Goal: Information Seeking & Learning: Learn about a topic

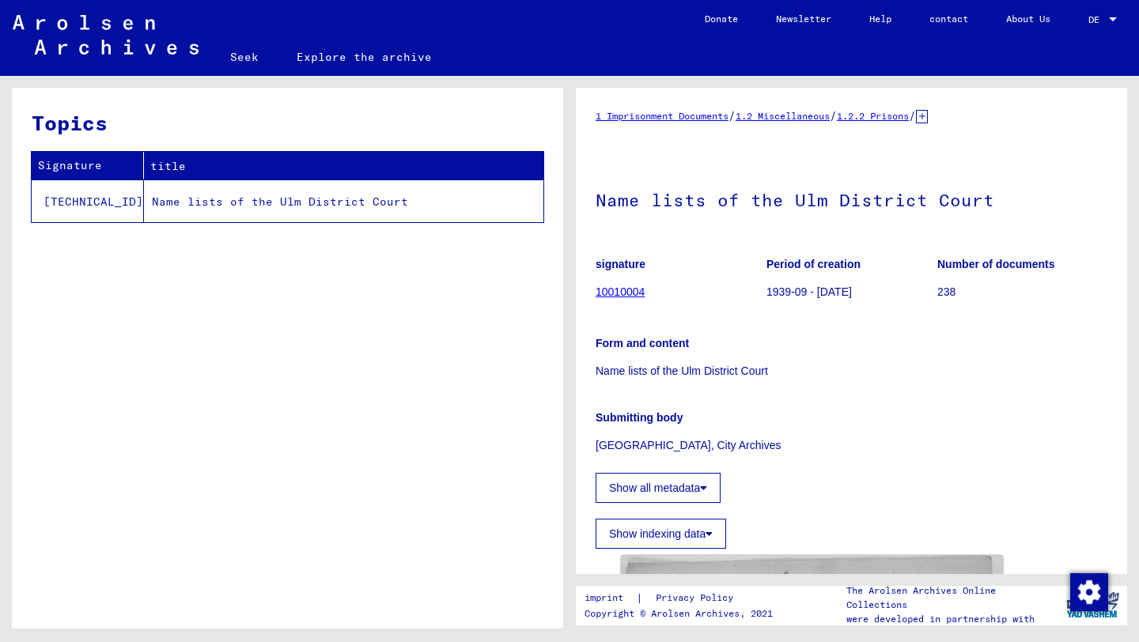
click at [993, 367] on p "Name lists of the Ulm District Court" at bounding box center [851, 371] width 512 height 17
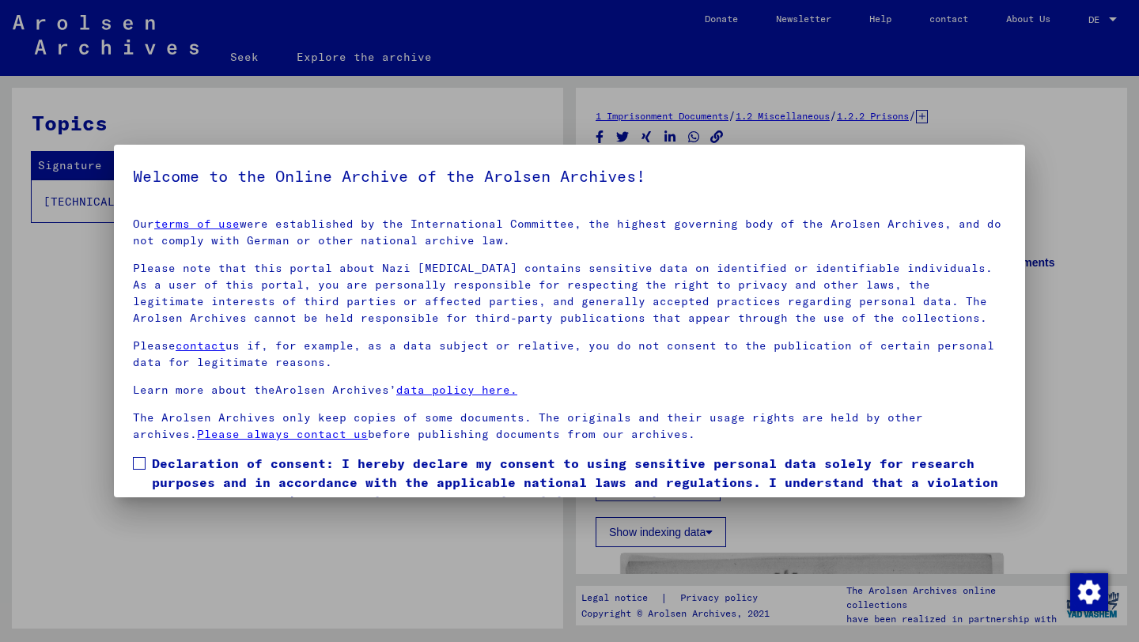
scroll to position [70, 0]
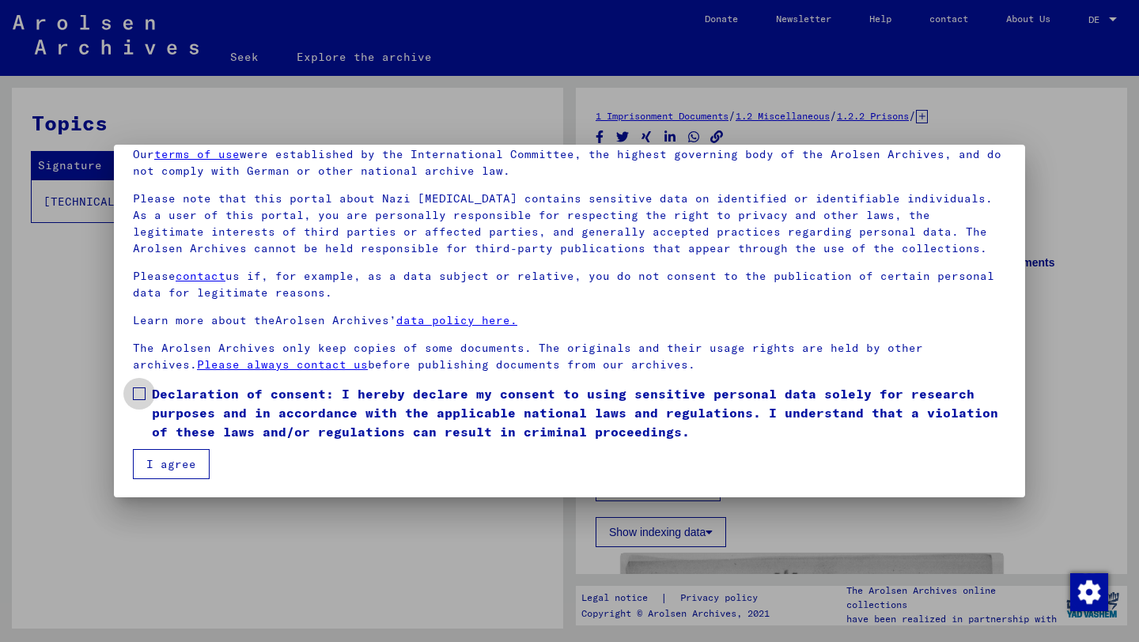
click at [140, 395] on span at bounding box center [139, 393] width 13 height 13
click at [164, 457] on font "I agree" at bounding box center [171, 464] width 50 height 14
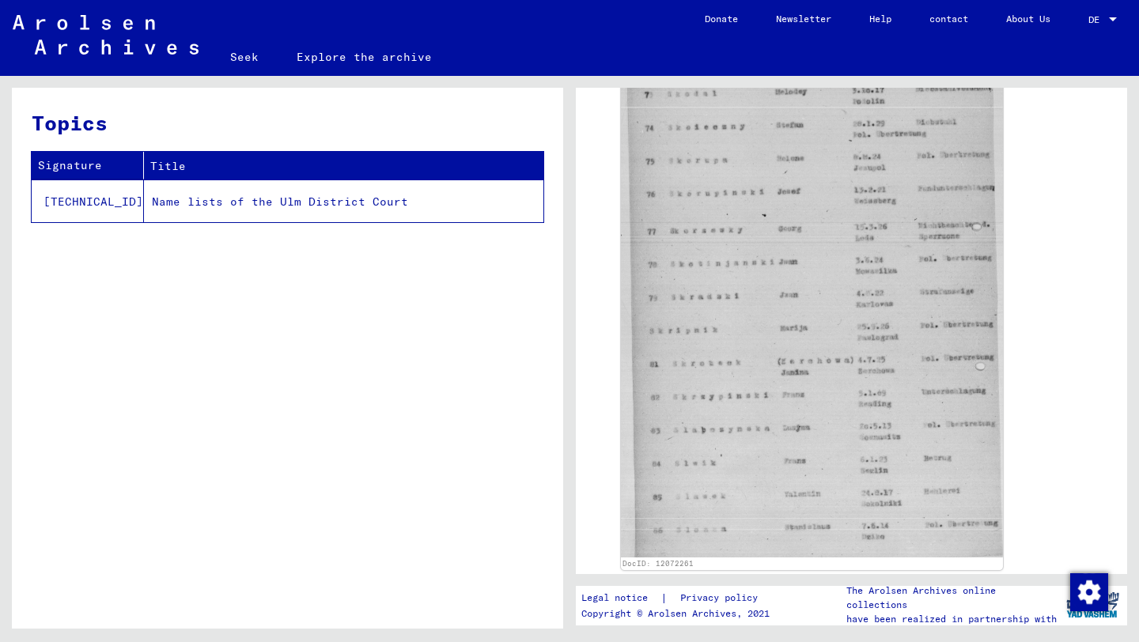
scroll to position [498, 0]
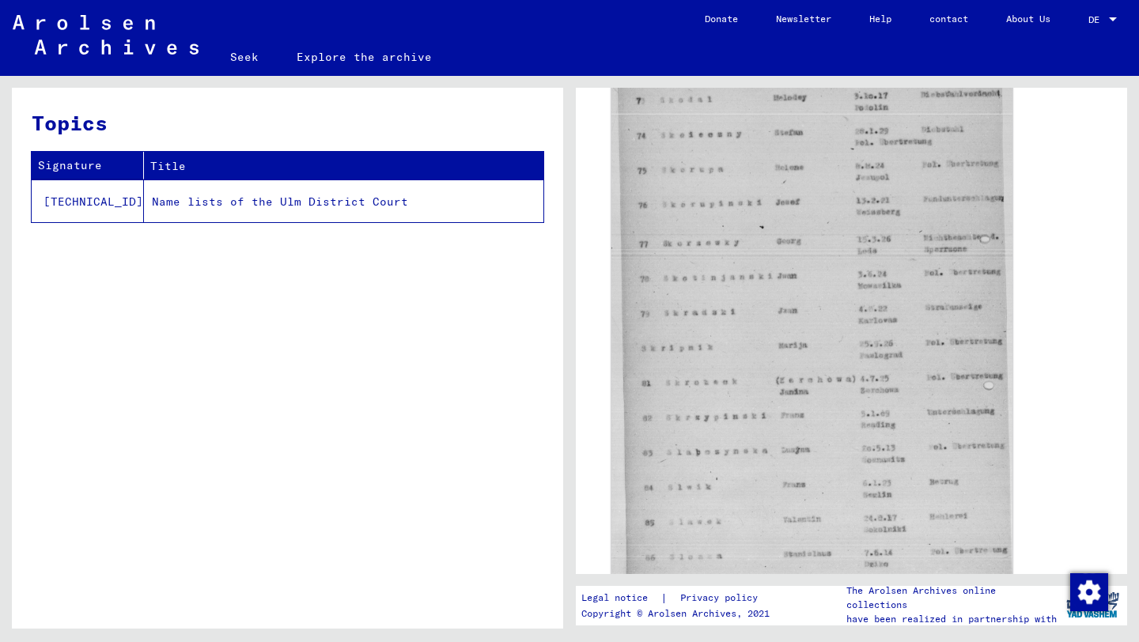
click at [830, 342] on img at bounding box center [811, 314] width 401 height 544
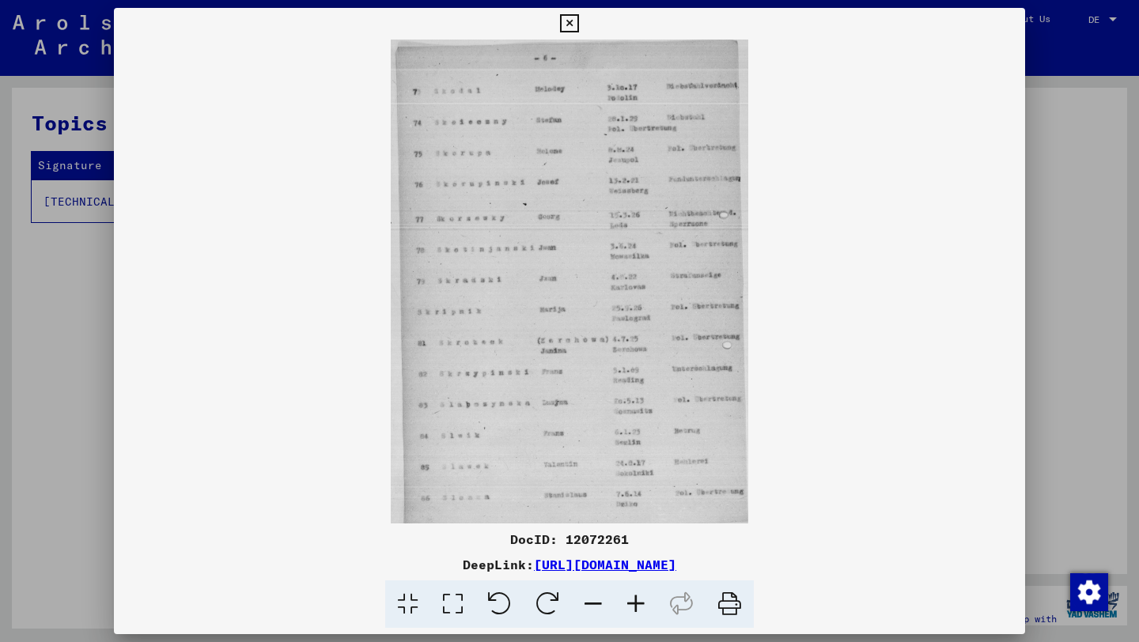
click at [635, 597] on icon at bounding box center [635, 604] width 43 height 48
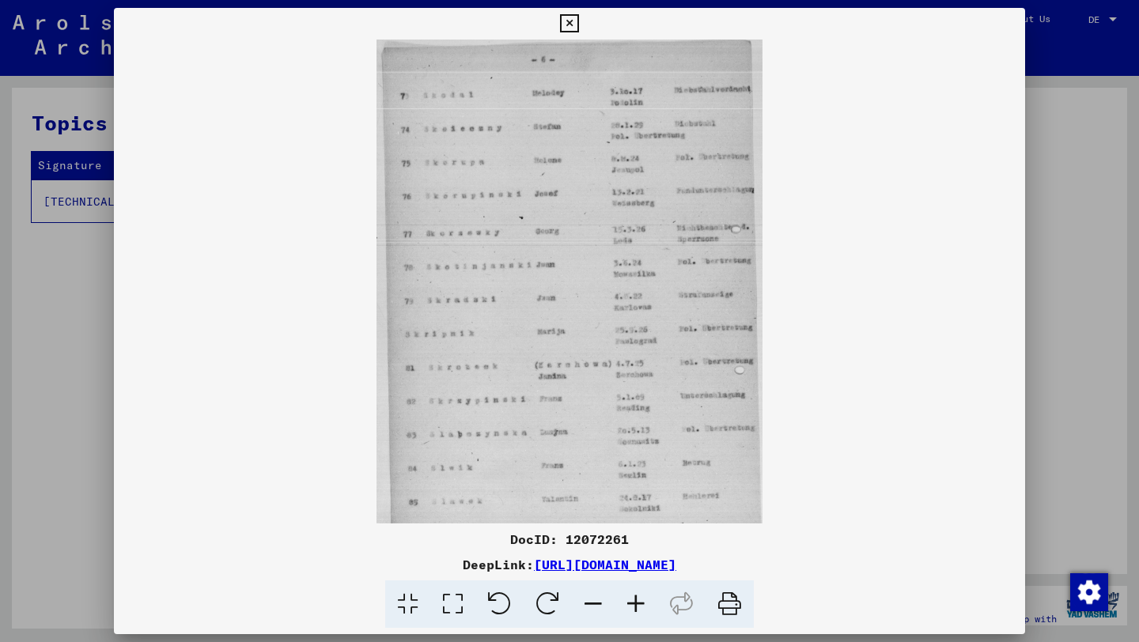
click at [635, 597] on icon at bounding box center [635, 604] width 43 height 48
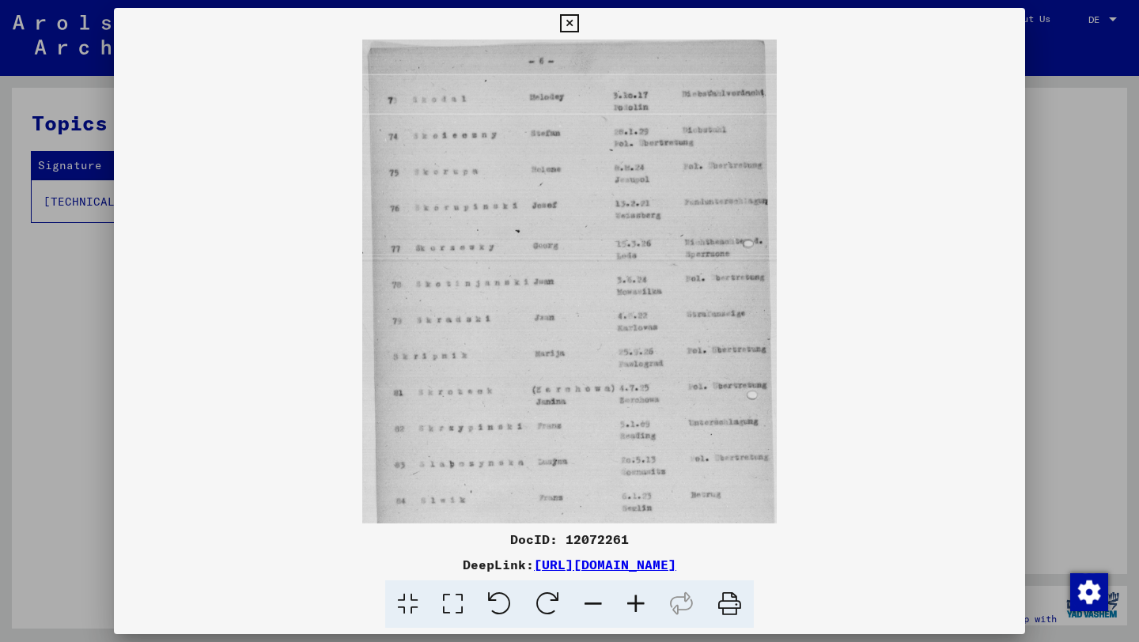
click at [635, 597] on icon at bounding box center [635, 604] width 43 height 48
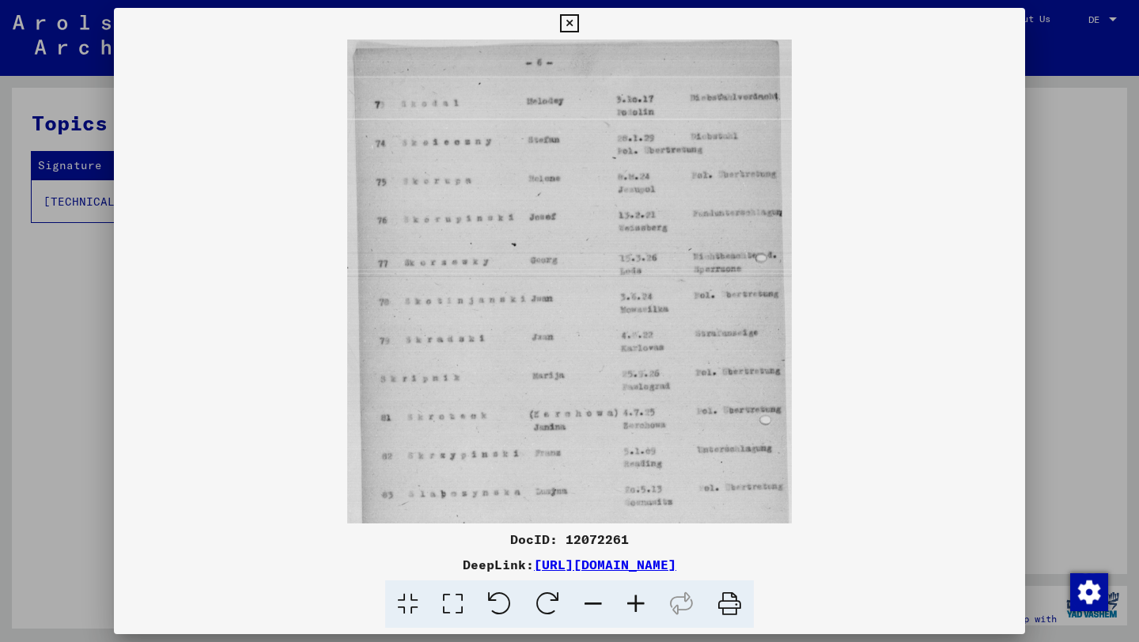
click at [635, 597] on icon at bounding box center [635, 604] width 43 height 48
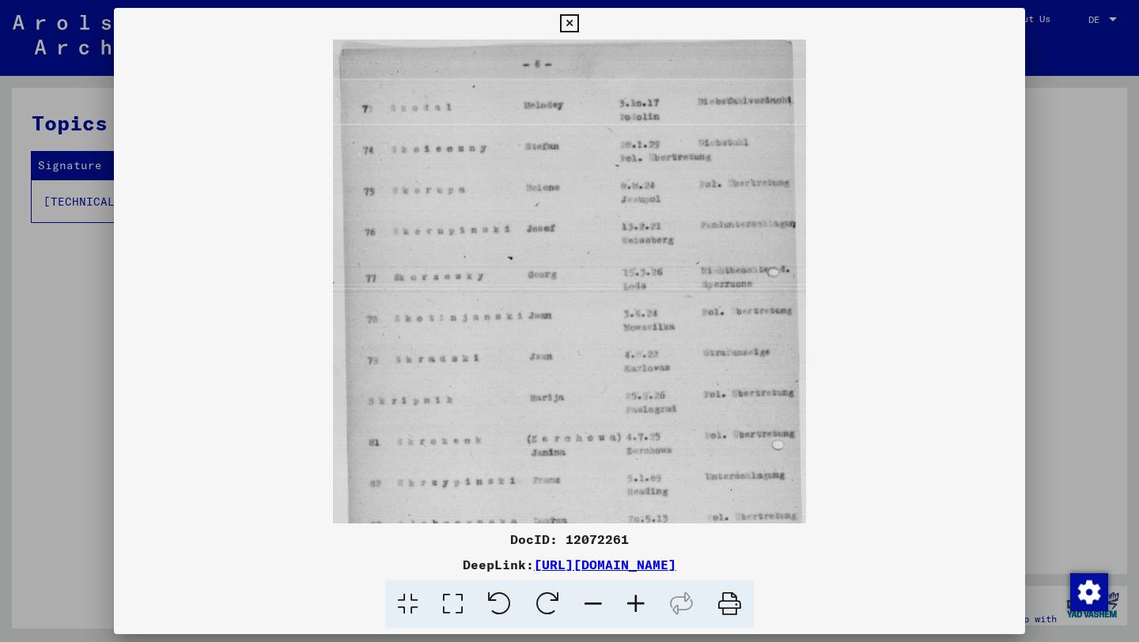
click at [635, 597] on icon at bounding box center [635, 604] width 43 height 48
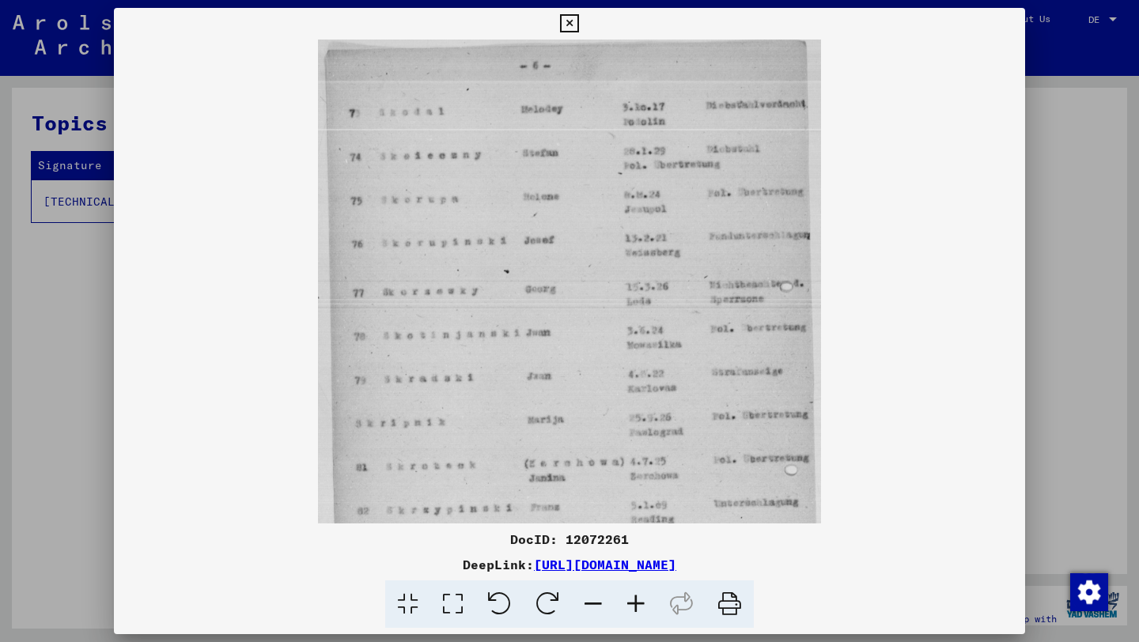
click at [591, 609] on icon at bounding box center [593, 604] width 43 height 48
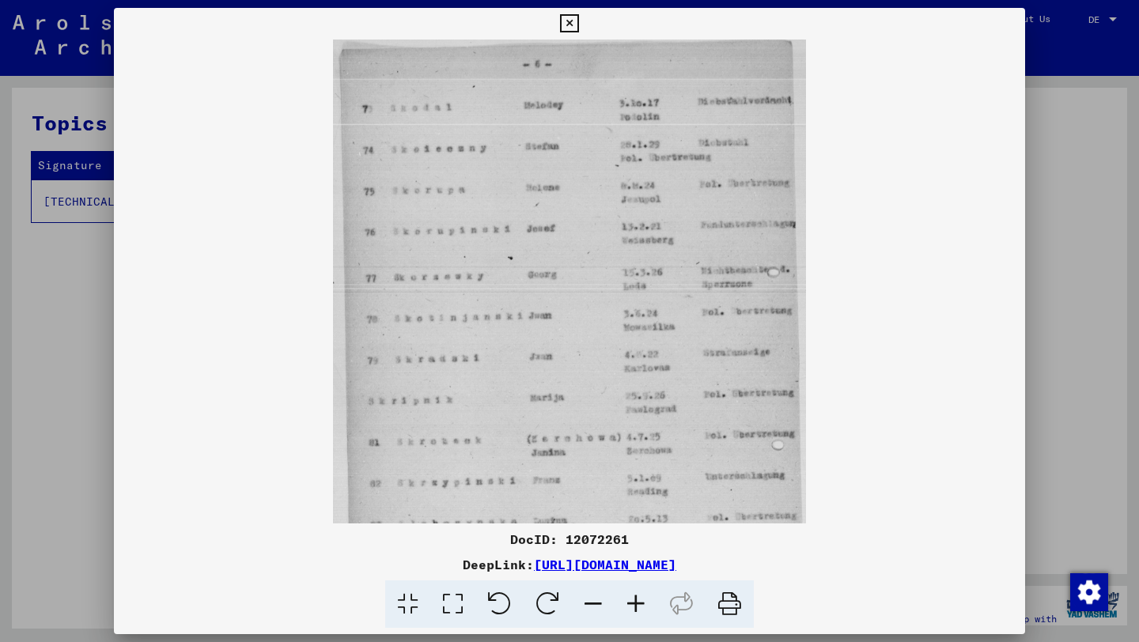
click at [591, 609] on icon at bounding box center [593, 604] width 43 height 48
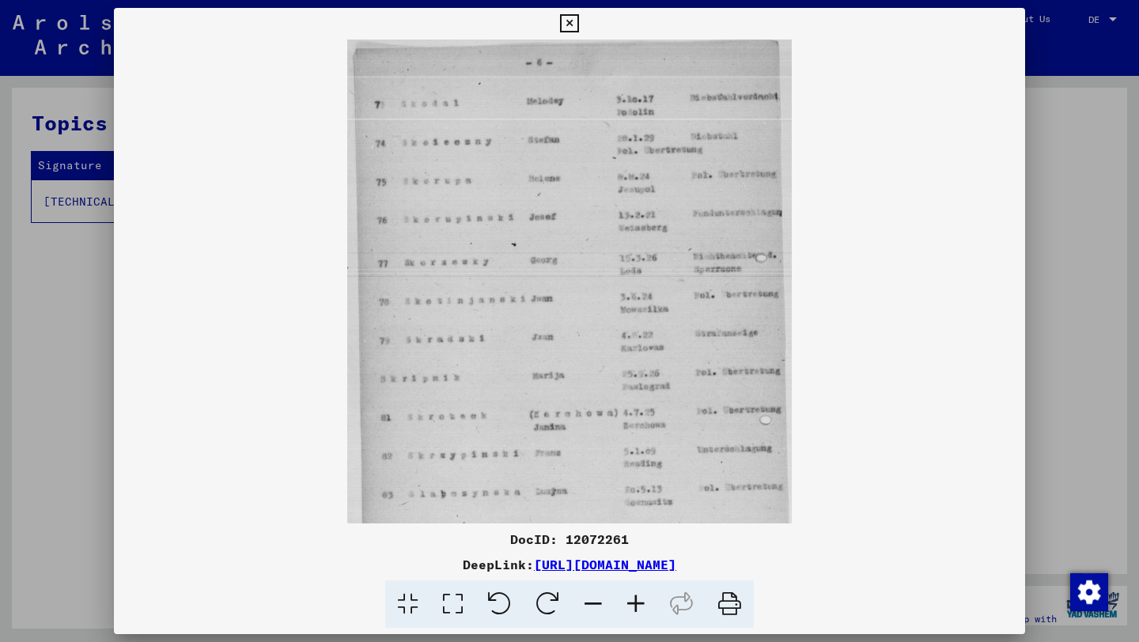
click at [591, 609] on icon at bounding box center [593, 604] width 43 height 48
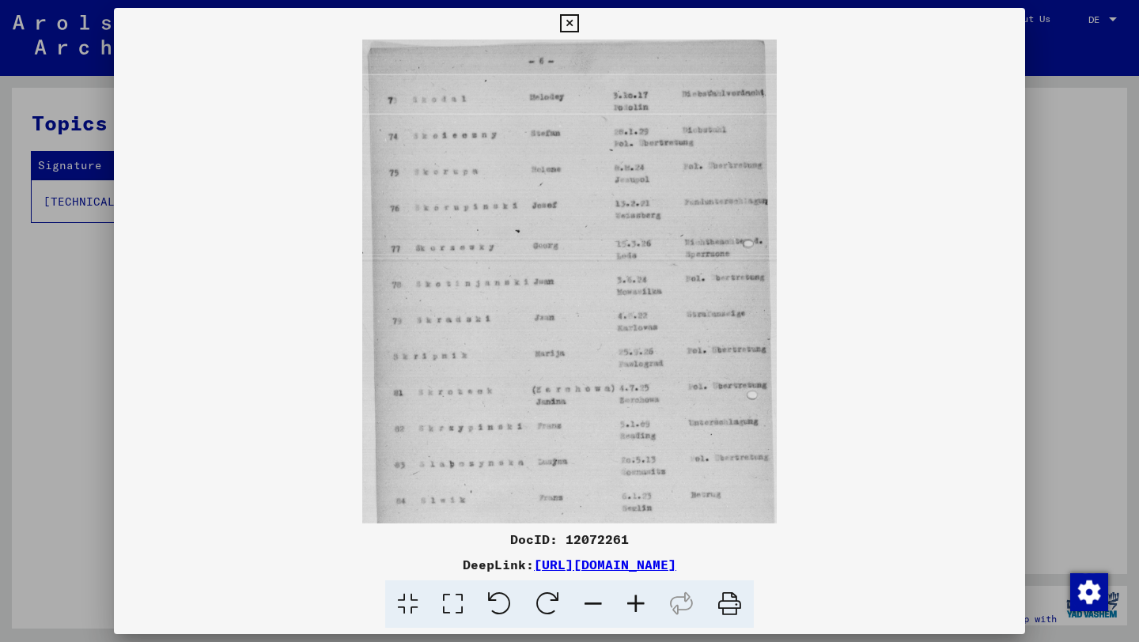
click at [591, 609] on icon at bounding box center [593, 604] width 43 height 48
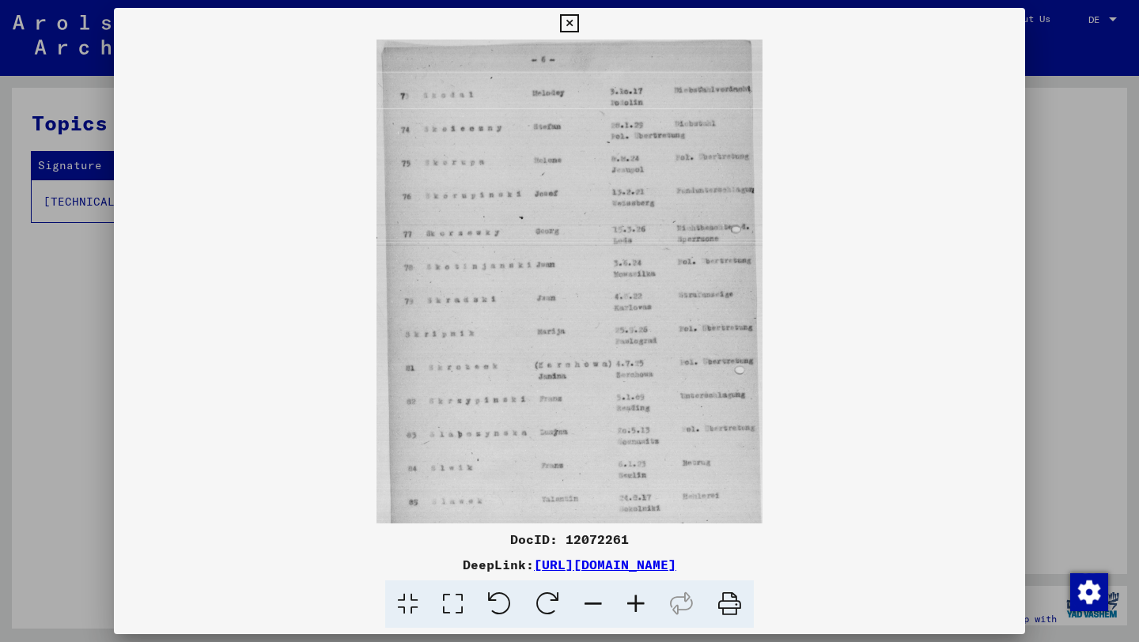
click at [634, 610] on icon at bounding box center [635, 604] width 43 height 48
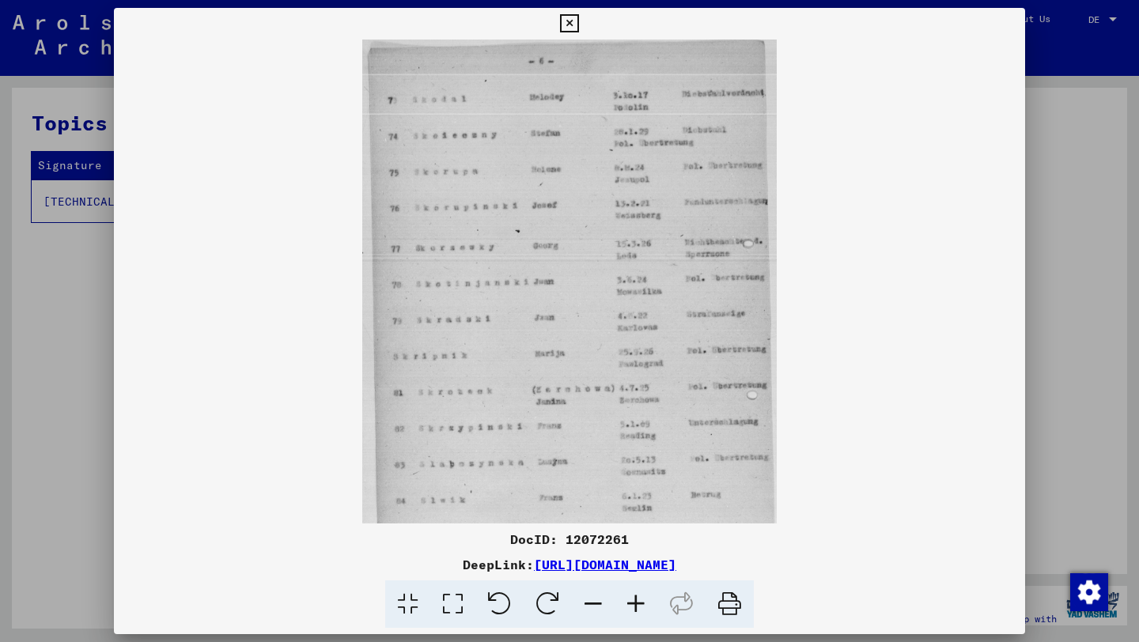
click at [634, 610] on icon at bounding box center [635, 604] width 43 height 48
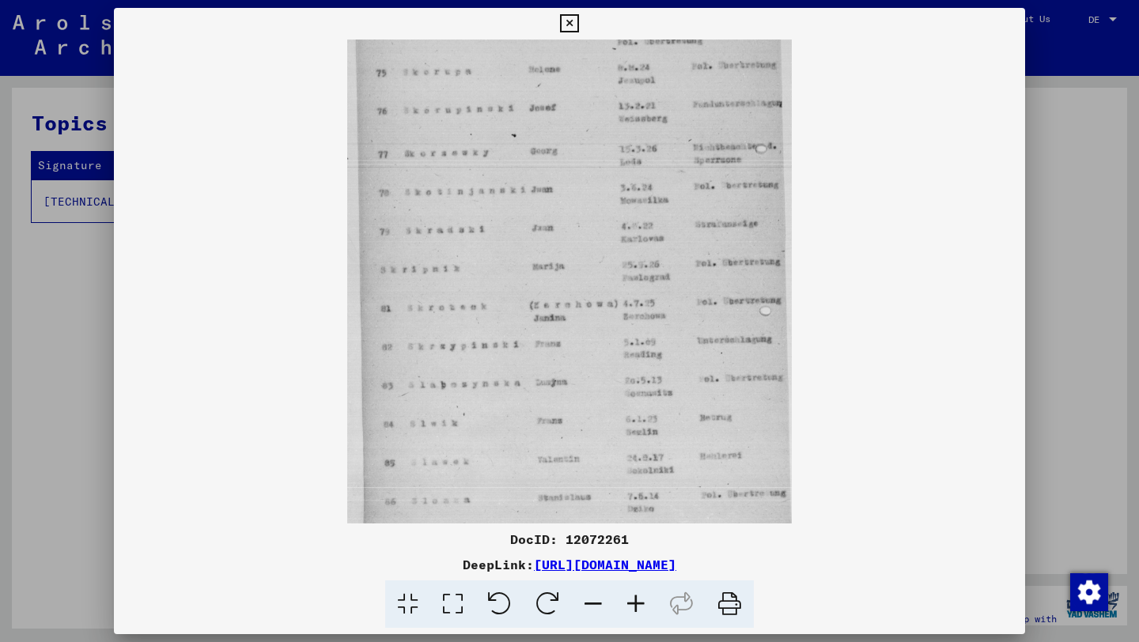
scroll to position [119, 0]
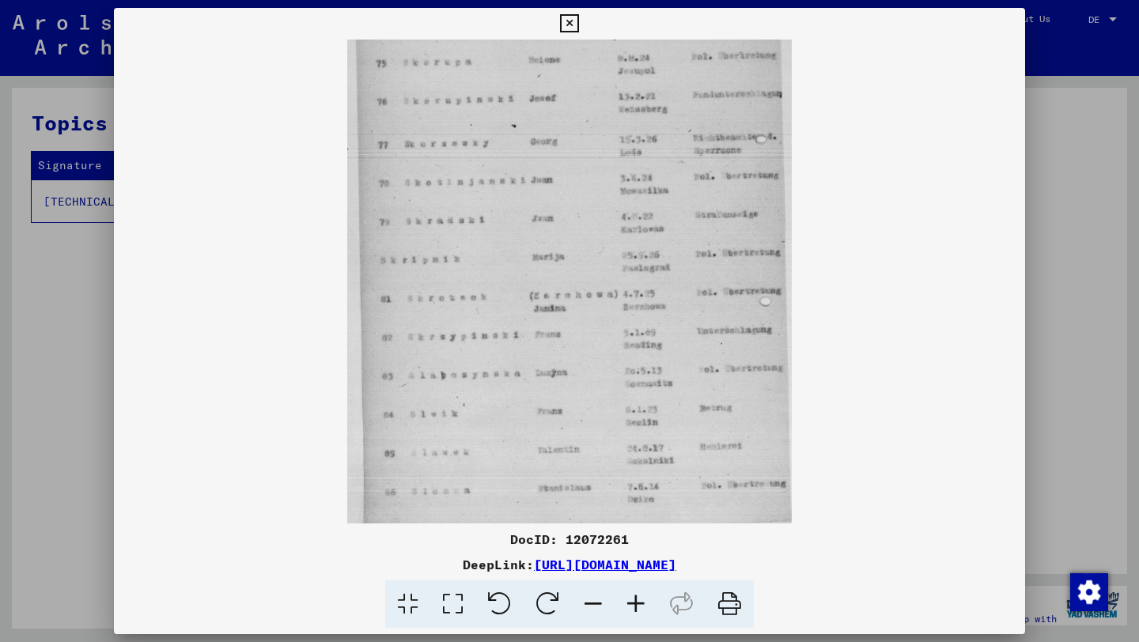
drag, startPoint x: 630, startPoint y: 463, endPoint x: 634, endPoint y: 228, distance: 235.7
click at [634, 228] on img at bounding box center [569, 222] width 444 height 603
click at [635, 603] on icon at bounding box center [635, 604] width 43 height 48
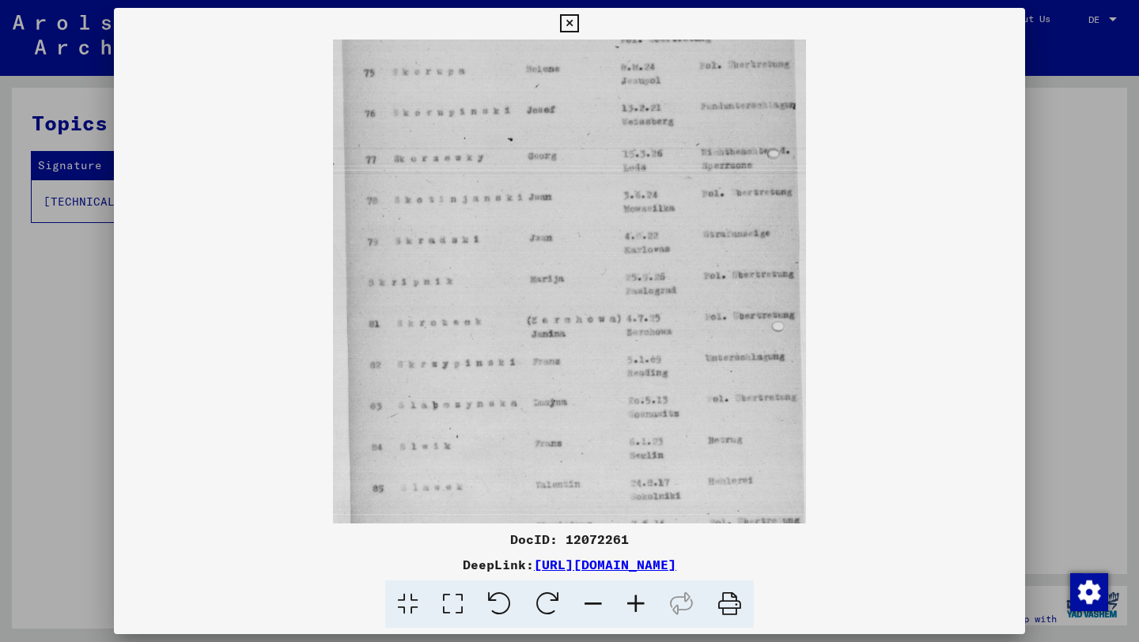
click at [635, 603] on icon at bounding box center [635, 604] width 43 height 48
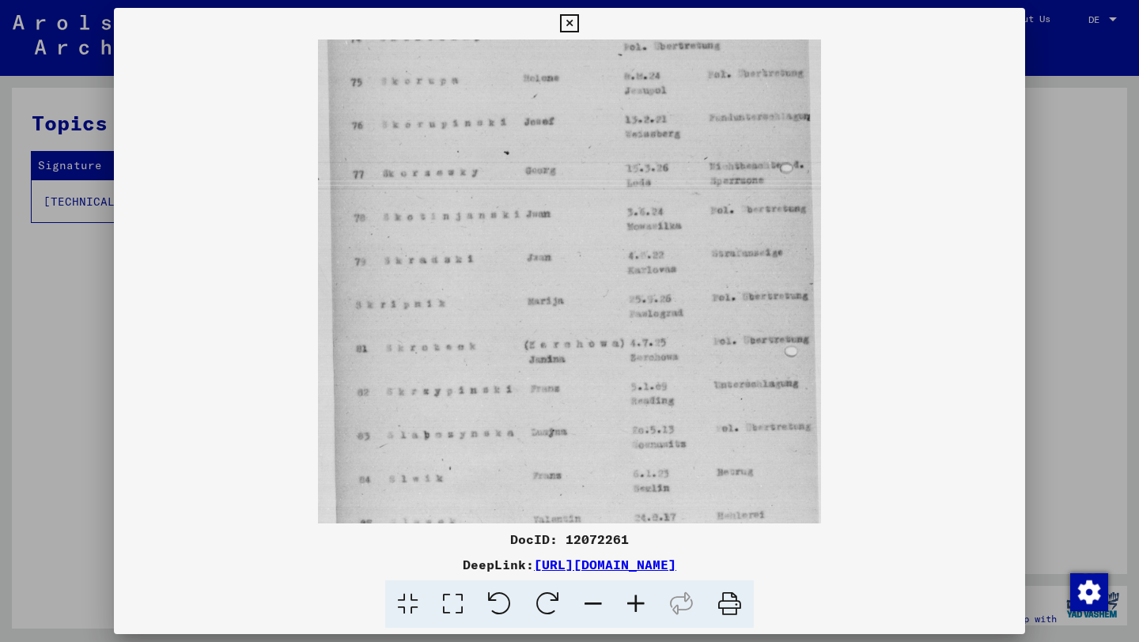
scroll to position [198, 0]
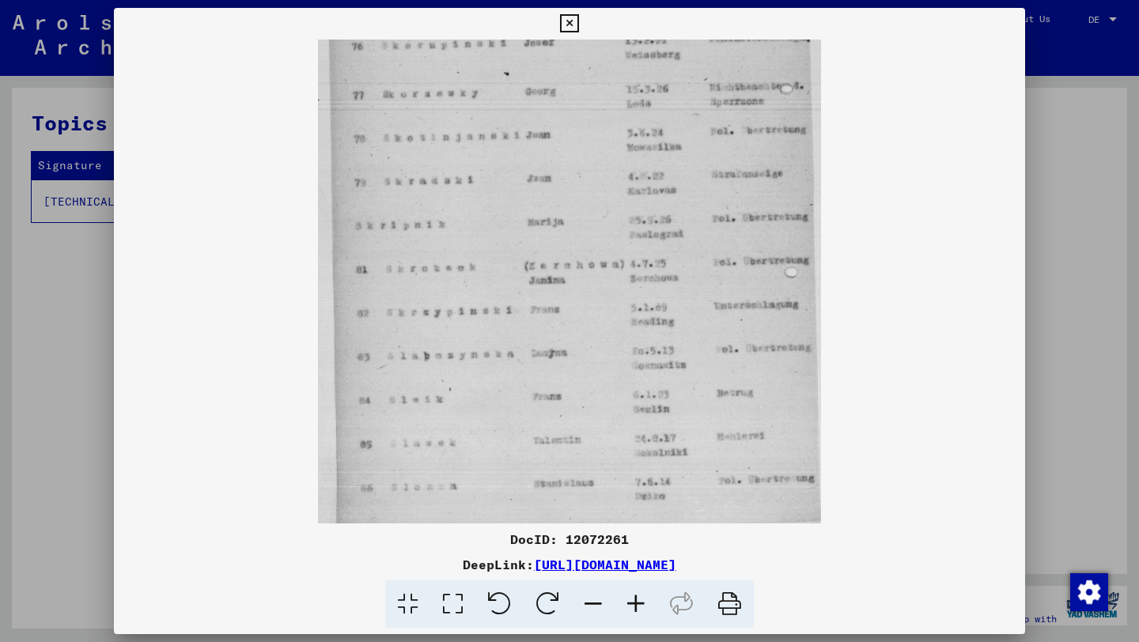
drag, startPoint x: 649, startPoint y: 437, endPoint x: 679, endPoint y: 142, distance: 296.5
click at [679, 142] on img at bounding box center [569, 183] width 502 height 682
click at [641, 603] on icon at bounding box center [635, 604] width 43 height 48
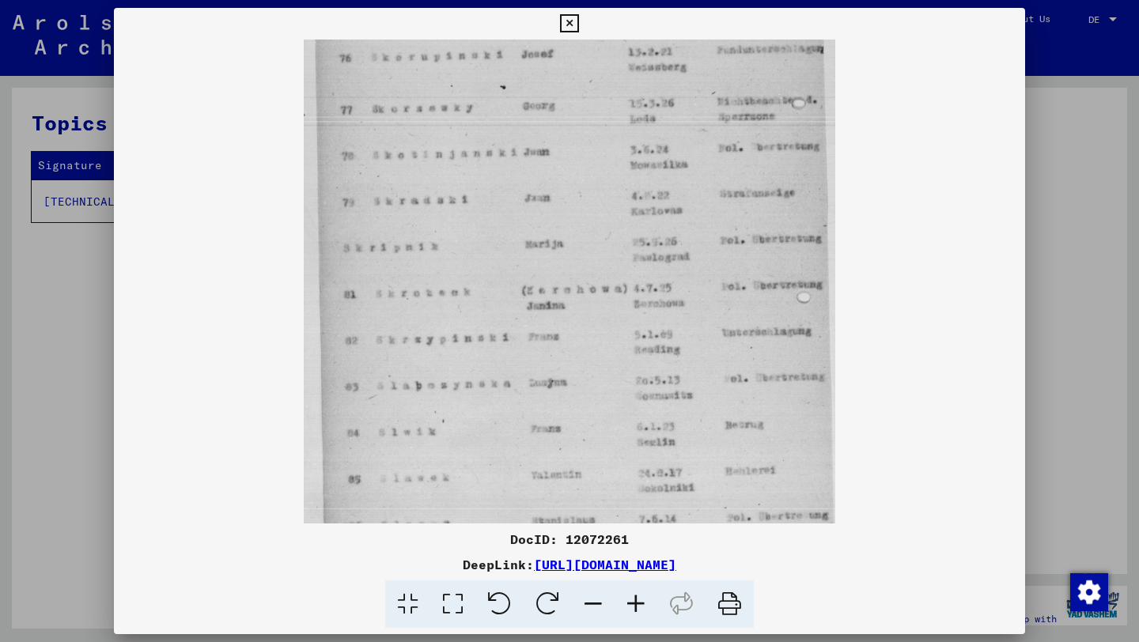
click at [641, 603] on icon at bounding box center [635, 604] width 43 height 48
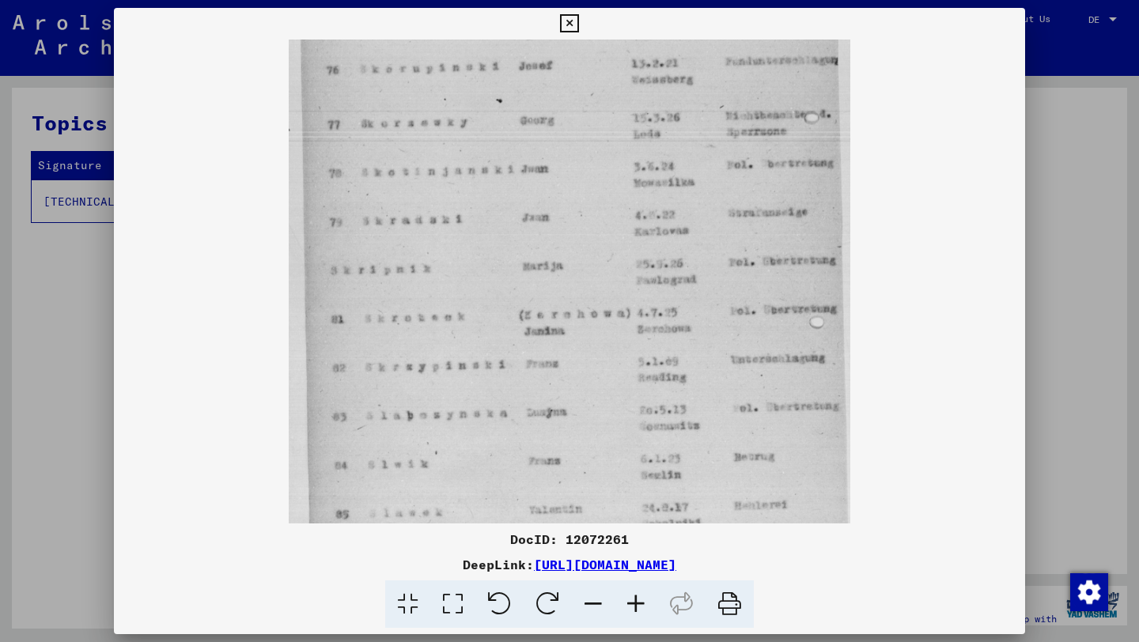
scroll to position [277, 0]
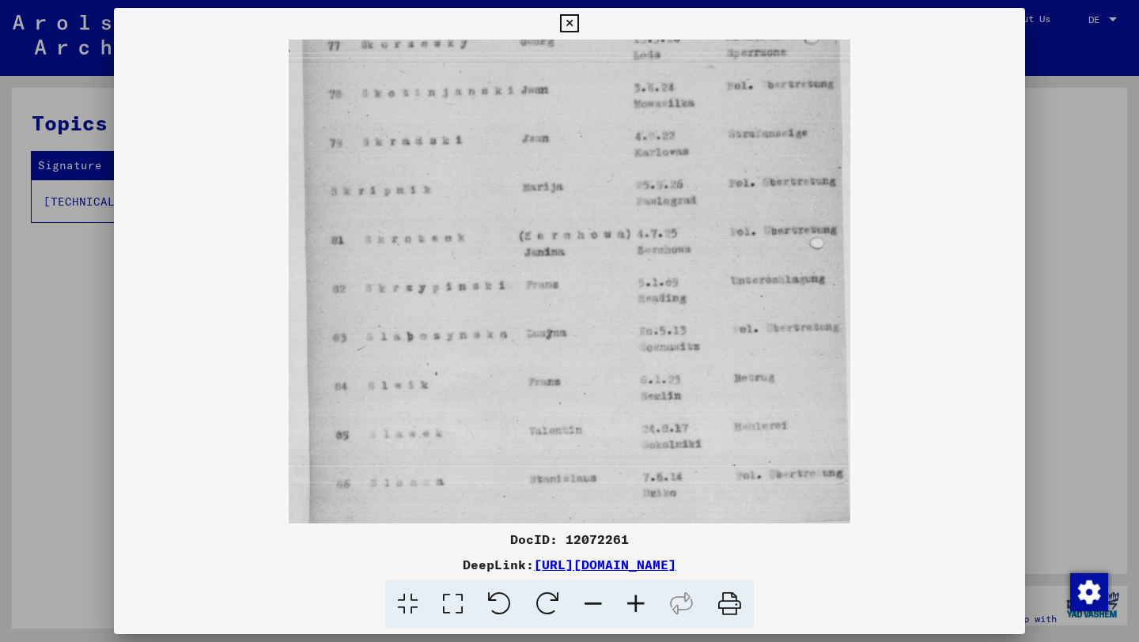
drag, startPoint x: 685, startPoint y: 387, endPoint x: 703, endPoint y: 132, distance: 256.1
click at [703, 132] on img at bounding box center [569, 143] width 561 height 761
click at [697, 323] on img at bounding box center [569, 143] width 561 height 761
click at [769, 382] on img at bounding box center [569, 143] width 561 height 761
click at [641, 609] on icon at bounding box center [635, 604] width 43 height 48
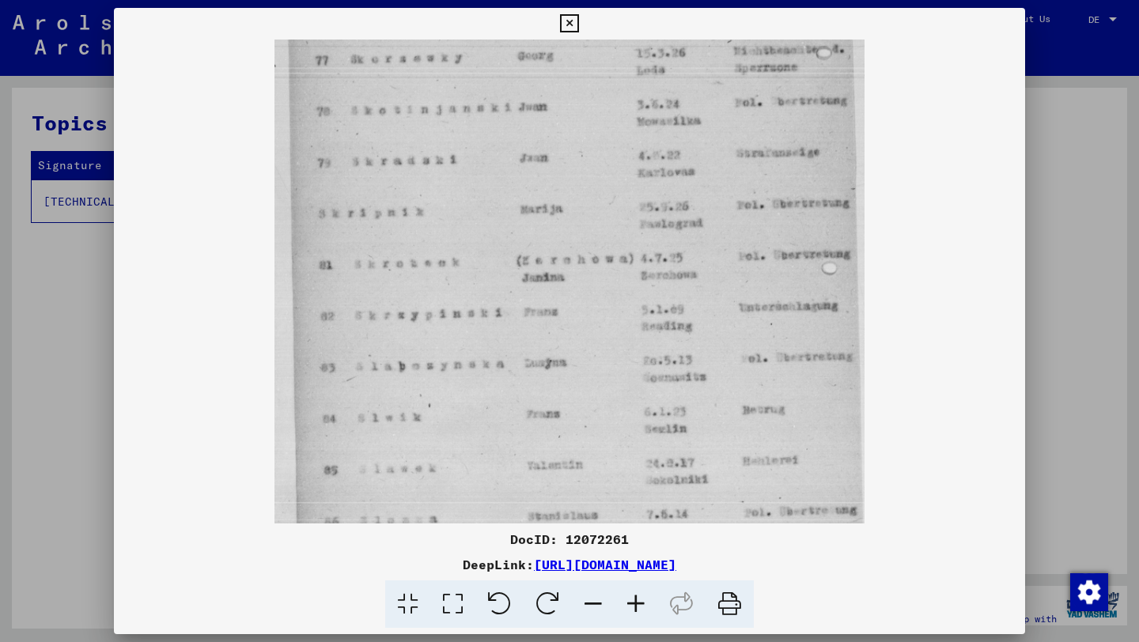
click at [641, 609] on icon at bounding box center [635, 604] width 43 height 48
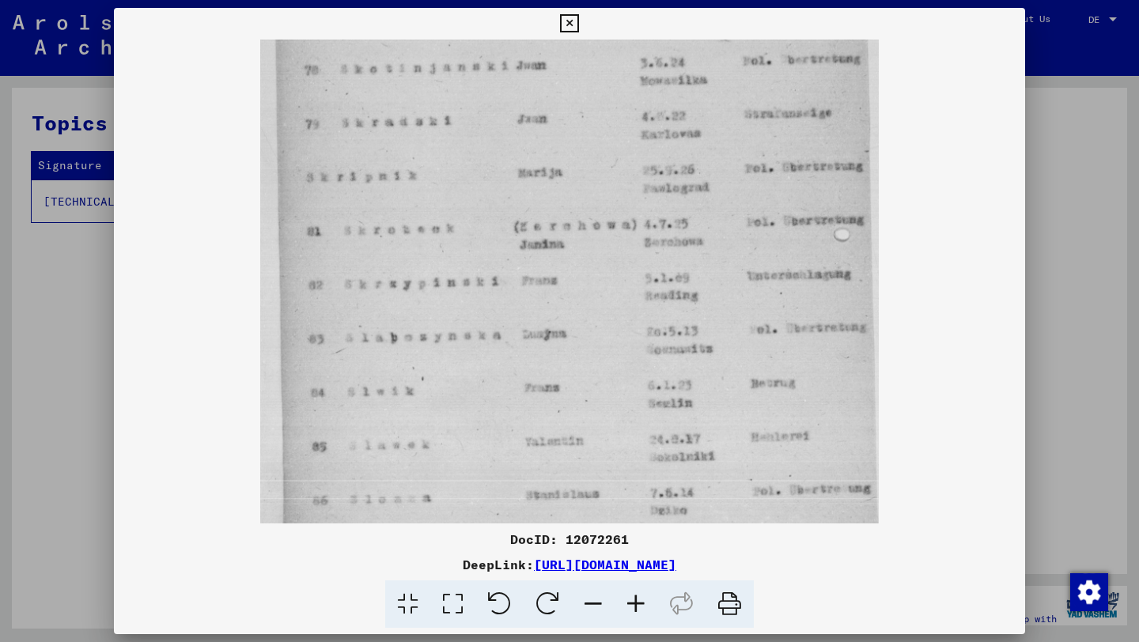
scroll to position [356, 0]
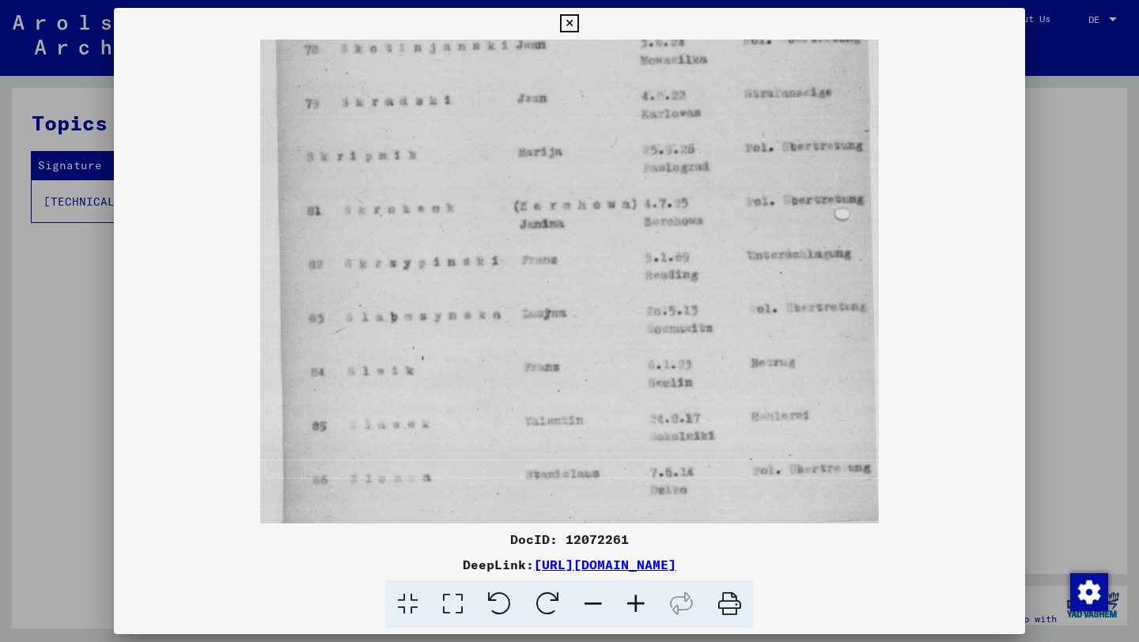
drag, startPoint x: 724, startPoint y: 506, endPoint x: 726, endPoint y: 362, distance: 143.9
click at [726, 362] on img at bounding box center [569, 104] width 619 height 840
click at [634, 599] on icon at bounding box center [635, 604] width 43 height 48
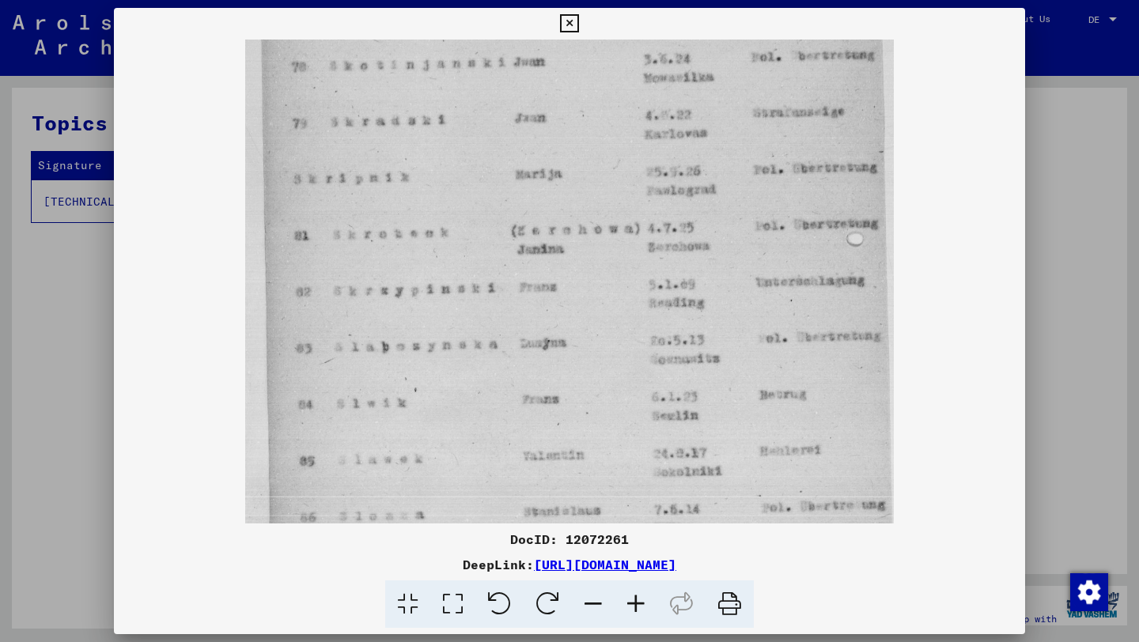
click at [634, 599] on icon at bounding box center [635, 604] width 43 height 48
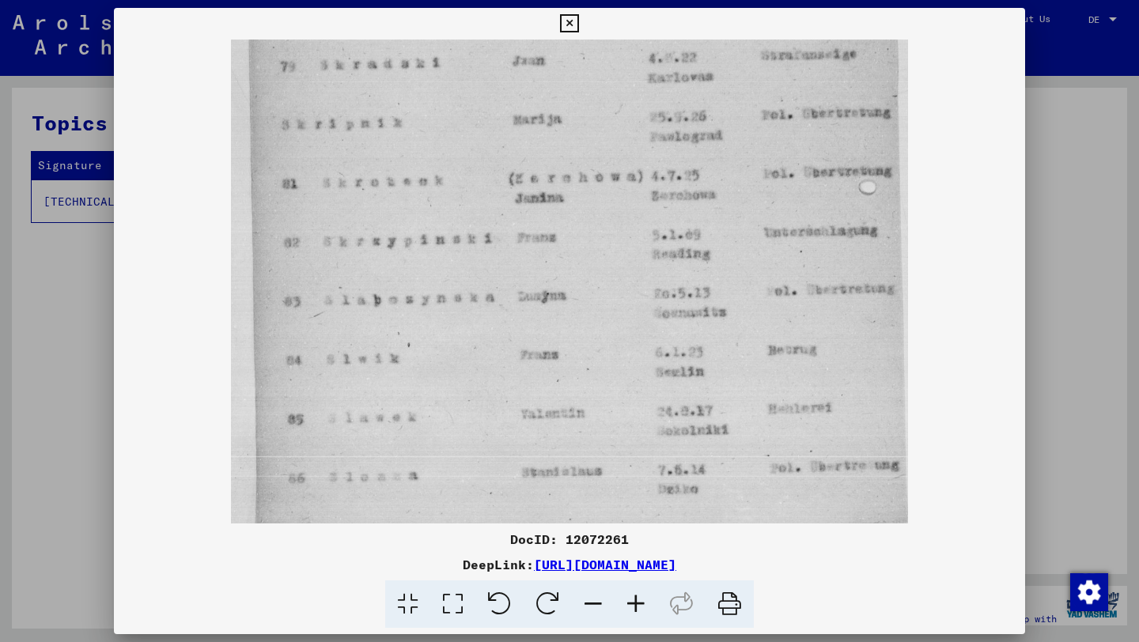
scroll to position [435, 0]
drag, startPoint x: 769, startPoint y: 512, endPoint x: 777, endPoint y: 357, distance: 155.1
click at [777, 357] on img at bounding box center [569, 64] width 677 height 919
click at [567, 21] on icon at bounding box center [569, 23] width 18 height 19
